Goal: Information Seeking & Learning: Learn about a topic

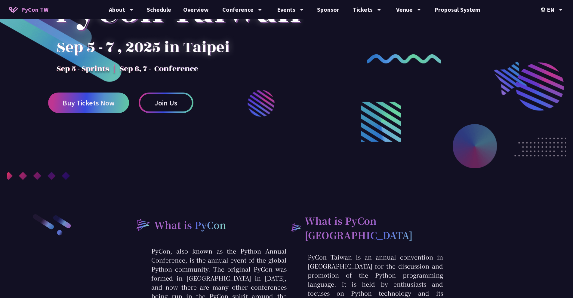
scroll to position [374, 0]
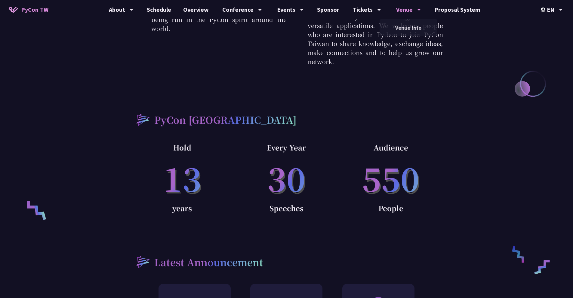
click at [407, 14] on div "Venue" at bounding box center [408, 9] width 25 height 19
click at [407, 19] on div "Venue" at bounding box center [408, 9] width 25 height 19
click at [405, 26] on link "Venue Info" at bounding box center [409, 28] width 58 height 14
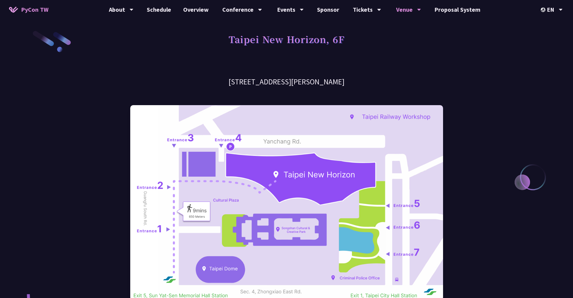
click at [334, 174] on img at bounding box center [286, 202] width 313 height 195
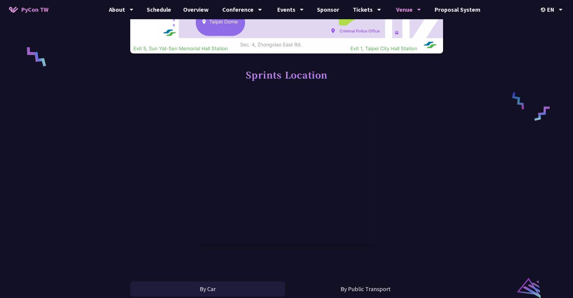
scroll to position [266, 0]
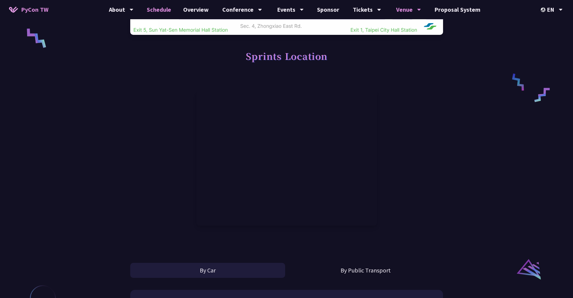
click at [162, 9] on link "Schedule" at bounding box center [159, 9] width 36 height 19
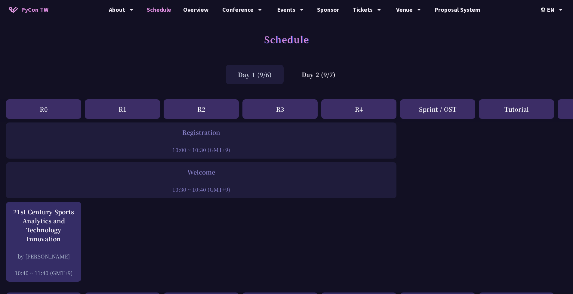
click at [126, 108] on div "R1" at bounding box center [122, 109] width 75 height 20
click at [257, 72] on div "Day 1 (9/6)" at bounding box center [255, 75] width 58 height 20
click at [271, 114] on div "R3" at bounding box center [279, 109] width 75 height 20
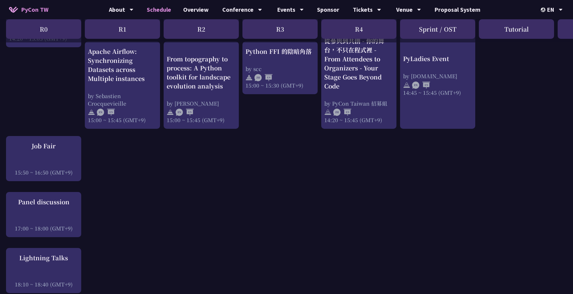
scroll to position [657, 0]
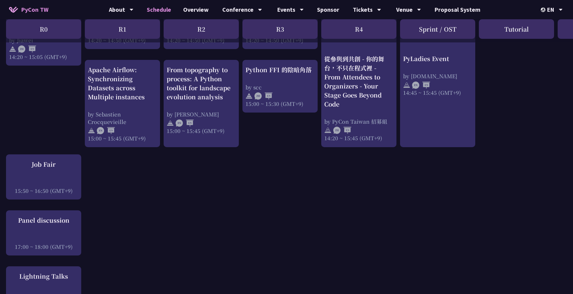
scroll to position [541, 0]
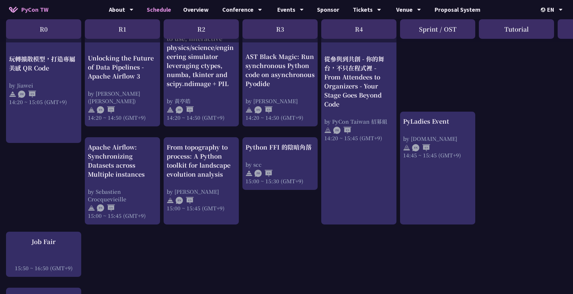
click at [502, 190] on div "An Introduction to the GIL for Python Beginners: Disabling It in Python 3.13 an…" at bounding box center [319, 71] width 639 height 980
click at [484, 181] on div "An Introduction to the GIL for Python Beginners: Disabling It in Python 3.13 an…" at bounding box center [319, 71] width 639 height 980
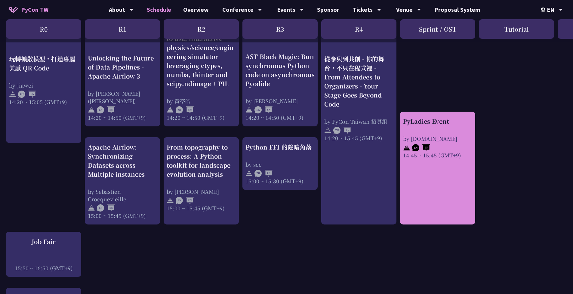
click at [453, 189] on link "PyLadies Event by pyladies.tw 14:45 ~ 15:45 (GMT+9)" at bounding box center [437, 168] width 69 height 102
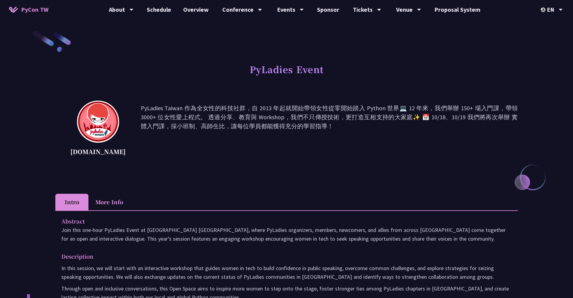
click at [199, 157] on p "PyLadies Taiwan 作為全女性的科技社群，自 2013 年起就開始帶領女性從零開始踏入 Python 世界💻 12 年來，我們舉辦 150+ 場入…" at bounding box center [329, 131] width 377 height 54
click at [299, 168] on div "[DOMAIN_NAME] PyLadies Taiwan 作為全女性的科技社群，自 2013 年起就開始帶領女性從零開始踏入 Python 世界💻 12 年…" at bounding box center [286, 140] width 462 height 78
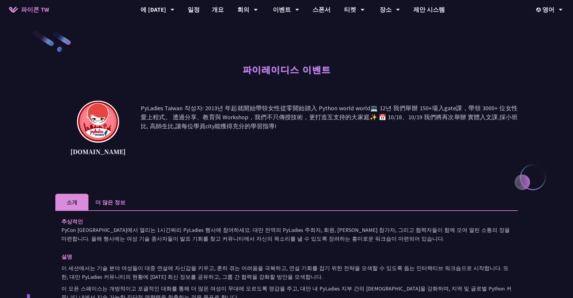
click at [276, 174] on div "pyladies.tw PyLadies Taiwan 작성자: 2013년 年起就開始帶領女性從零開始踏入 Python world world💻 12년 …" at bounding box center [286, 140] width 462 height 78
click at [108, 208] on li "더 많은 정보" at bounding box center [110, 202] width 44 height 17
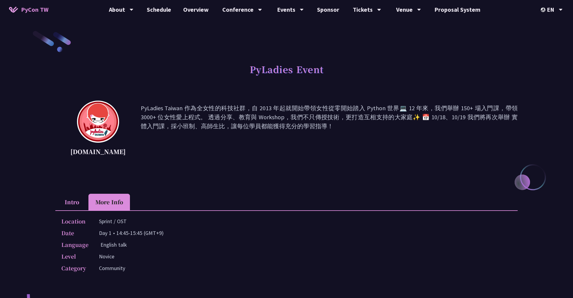
click at [279, 191] on div "PyLadies Event pyladies.tw PyLadies Taiwan 作為全女性的科技社群，自 2013 年起就開始帶領女性從零開始踏入 Py…" at bounding box center [286, 247] width 462 height 435
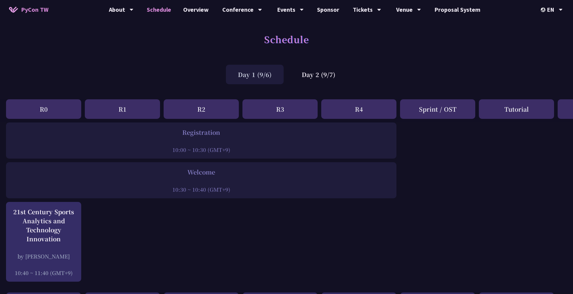
click at [254, 75] on div "Day 1 (9/6)" at bounding box center [255, 75] width 58 height 20
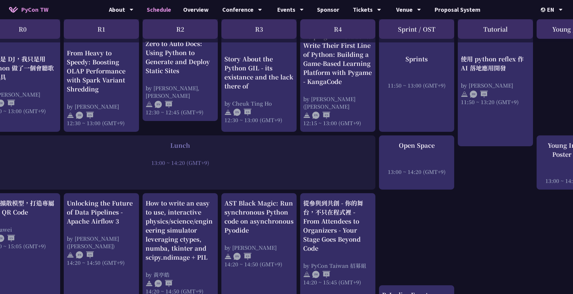
scroll to position [368, 66]
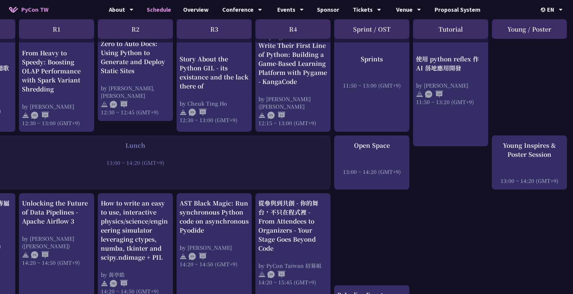
click at [445, 226] on div "An Introduction to the GIL for Python Beginners: Disabling It in Python 3.13 an…" at bounding box center [253, 245] width 639 height 980
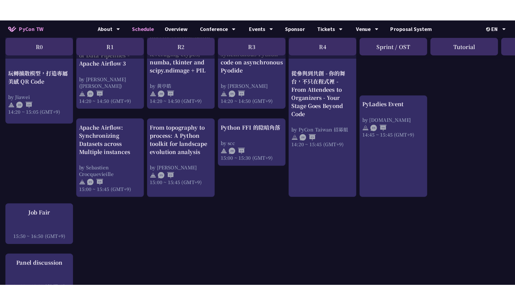
scroll to position [574, 0]
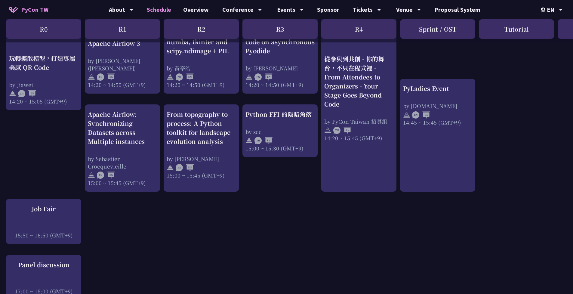
click at [473, 226] on div "An Introduction to the GIL for Python Beginners: Disabling It in Python 3.13 an…" at bounding box center [319, 39] width 639 height 980
click at [468, 213] on div "An Introduction to the GIL for Python Beginners: Disabling It in Python 3.13 an…" at bounding box center [319, 39] width 639 height 980
click at [469, 213] on div "An Introduction to the GIL for Python Beginners: Disabling It in Python 3.13 an…" at bounding box center [319, 39] width 639 height 980
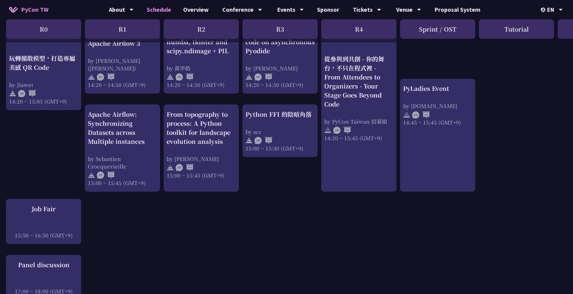
click at [467, 221] on div "An Introduction to the GIL for Python Beginners: Disabling It in Python 3.13 an…" at bounding box center [319, 39] width 639 height 980
click at [470, 217] on div "An Introduction to the GIL for Python Beginners: Disabling It in Python 3.13 an…" at bounding box center [319, 39] width 639 height 980
click at [468, 221] on div "An Introduction to the GIL for Python Beginners: Disabling It in Python 3.13 an…" at bounding box center [319, 39] width 639 height 980
click at [495, 223] on div "An Introduction to the GIL for Python Beginners: Disabling It in Python 3.13 an…" at bounding box center [319, 39] width 639 height 980
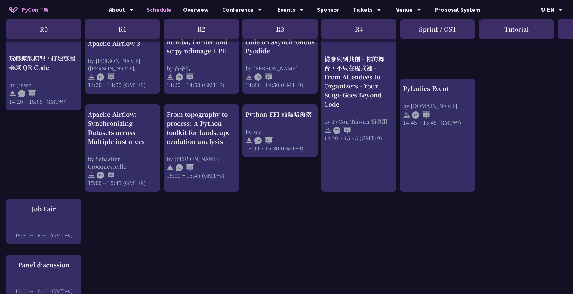
click at [495, 223] on div "An Introduction to the GIL for Python Beginners: Disabling It in Python 3.13 an…" at bounding box center [319, 39] width 639 height 980
click at [494, 222] on div "An Introduction to the GIL for Python Beginners: Disabling It in Python 3.13 an…" at bounding box center [319, 39] width 639 height 980
click at [447, 226] on div "An Introduction to the GIL for Python Beginners: Disabling It in Python 3.13 an…" at bounding box center [319, 39] width 639 height 980
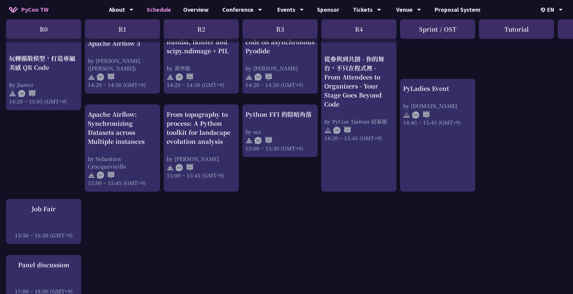
click at [451, 231] on div "An Introduction to the GIL for Python Beginners: Disabling It in Python 3.13 an…" at bounding box center [319, 39] width 639 height 980
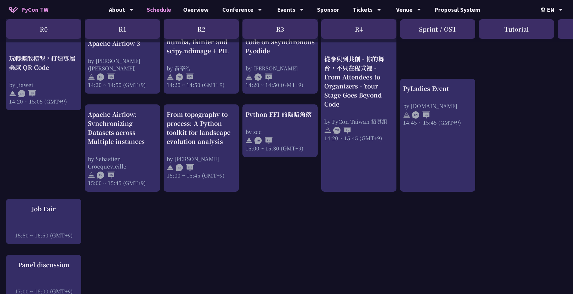
click at [471, 245] on div "An Introduction to the GIL for Python Beginners: Disabling It in Python 3.13 an…" at bounding box center [319, 39] width 639 height 980
click at [453, 242] on div "An Introduction to the GIL for Python Beginners: Disabling It in Python 3.13 an…" at bounding box center [319, 39] width 639 height 980
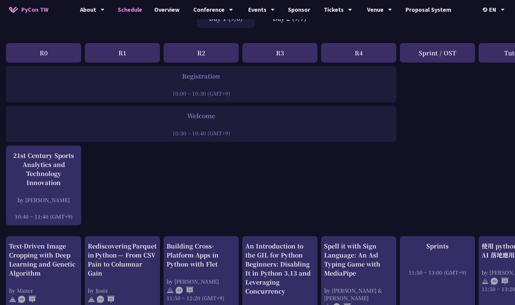
scroll to position [0, 0]
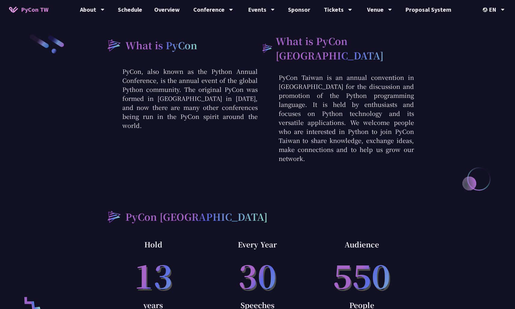
scroll to position [182, 0]
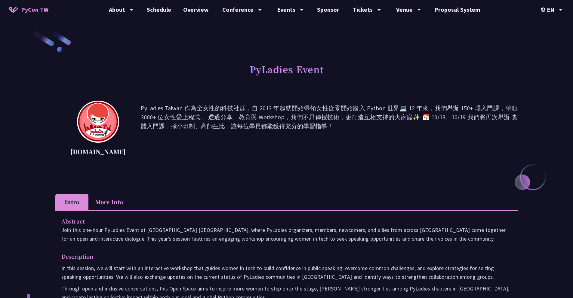
click at [246, 170] on div "pyladies.tw PyLadies Taiwan 作為全女性的科技社群，自 2013 年起就開始帶領女性從零開始踏入 Python 世界💻 12 年來，…" at bounding box center [286, 140] width 462 height 78
click at [396, 23] on link "Venue Info" at bounding box center [409, 28] width 58 height 14
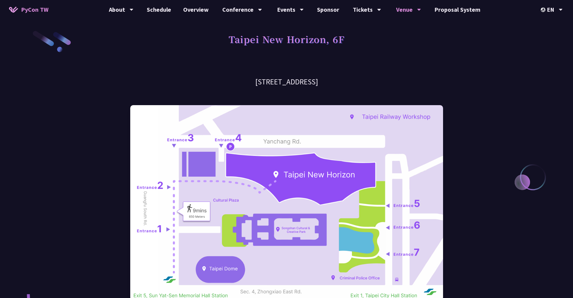
click at [225, 83] on h3 "6F, No. 88, Yanchang Rd, Xinyi District, Taipei City, Taiwan" at bounding box center [286, 82] width 313 height 11
copy div "6F, No. 88, Yanchang Rd, Xinyi District, Taipei City, Taiwan"
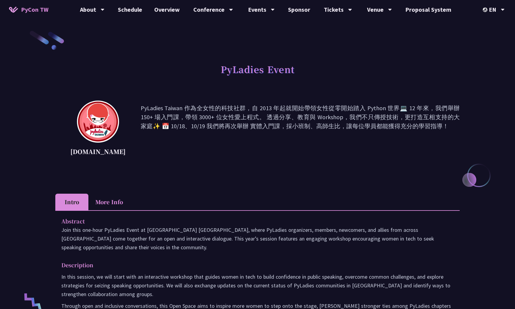
click at [324, 160] on div "[DOMAIN_NAME] PyLadies Taiwan 作為全女性的科技社群，自 2013 年起就開始帶領女性從零開始踏入 Python 世界💻 12 年…" at bounding box center [257, 131] width 405 height 60
click at [111, 212] on div "Abstract Join this one-hour PyLadies Event at [GEOGRAPHIC_DATA] [GEOGRAPHIC_DAT…" at bounding box center [257, 273] width 405 height 124
click at [112, 205] on li "More Info" at bounding box center [109, 202] width 42 height 17
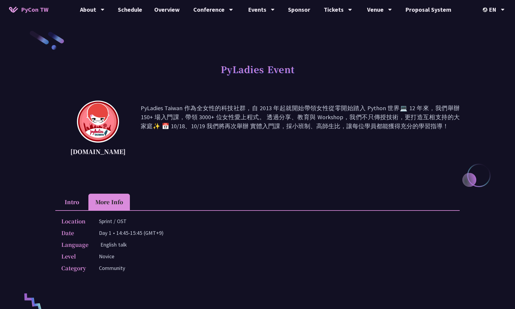
click at [274, 137] on p "PyLadies Taiwan 作為全女性的科技社群，自 2013 年起就開始帶領女性從零開始踏入 Python 世界💻 12 年來，我們舉辦 150+ 場入…" at bounding box center [300, 131] width 319 height 54
